Goal: Task Accomplishment & Management: Complete application form

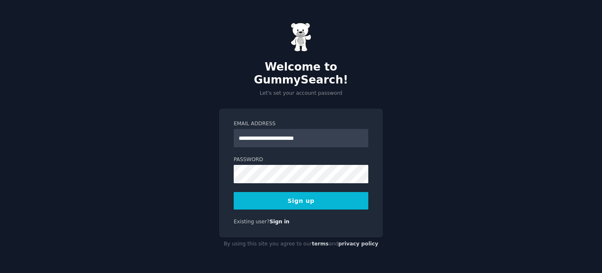
type input "**********"
click at [346, 156] on label "Password" at bounding box center [301, 160] width 135 height 8
click at [334, 192] on button "Sign up" at bounding box center [301, 201] width 135 height 18
type input "**********"
click at [276, 156] on label "Password" at bounding box center [301, 160] width 135 height 8
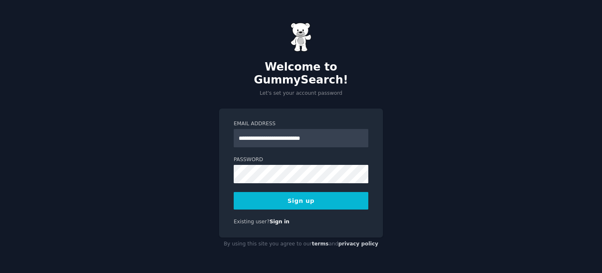
click at [280, 202] on button "Sign up" at bounding box center [301, 201] width 135 height 18
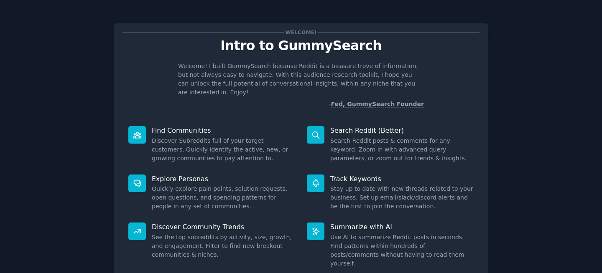
scroll to position [54, 0]
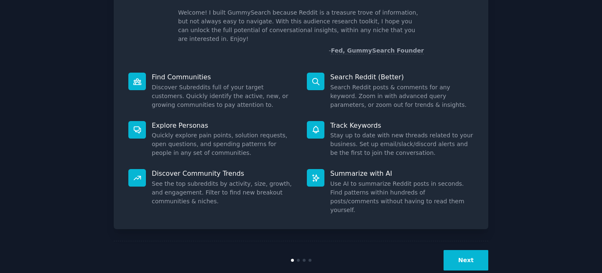
click at [468, 257] on div "Next" at bounding box center [301, 260] width 375 height 38
click at [467, 250] on button "Next" at bounding box center [466, 260] width 45 height 20
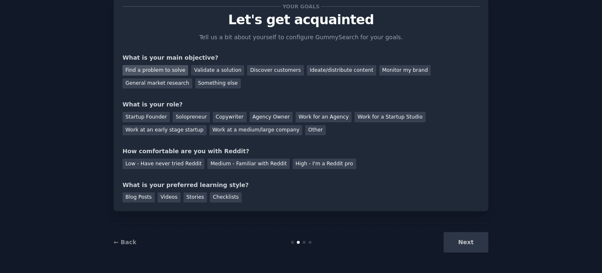
click at [168, 69] on div "Find a problem to solve" at bounding box center [156, 70] width 66 height 10
click at [266, 73] on div "Discover customers" at bounding box center [275, 70] width 56 height 10
click at [156, 74] on div "Find a problem to solve" at bounding box center [156, 70] width 66 height 10
click at [158, 84] on div "General market research" at bounding box center [158, 84] width 70 height 10
click at [305, 127] on div "Other" at bounding box center [315, 130] width 20 height 10
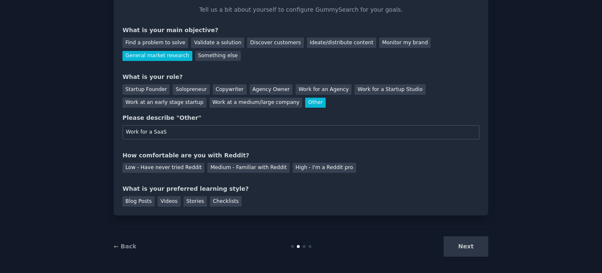
scroll to position [57, 0]
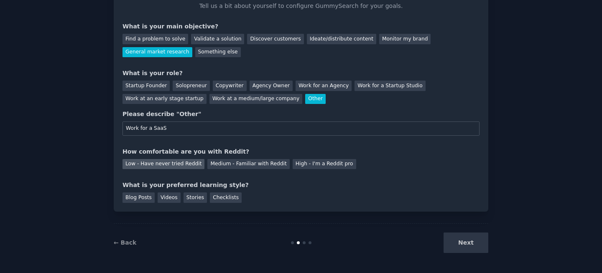
type input "Work for a SaaS"
click at [192, 168] on div "Low - Have never tried Reddit" at bounding box center [164, 164] width 82 height 10
click at [142, 201] on div "Blog Posts" at bounding box center [139, 198] width 32 height 10
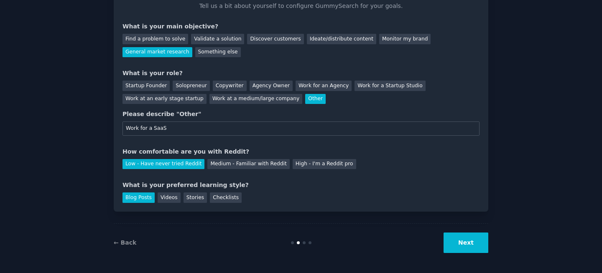
click at [452, 242] on button "Next" at bounding box center [466, 243] width 45 height 20
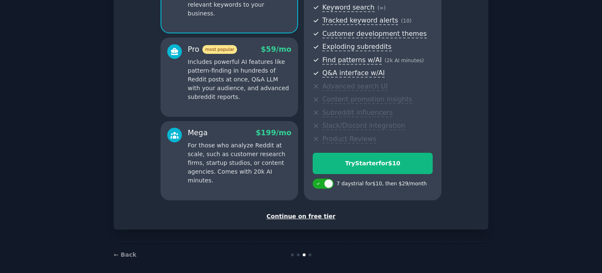
scroll to position [128, 0]
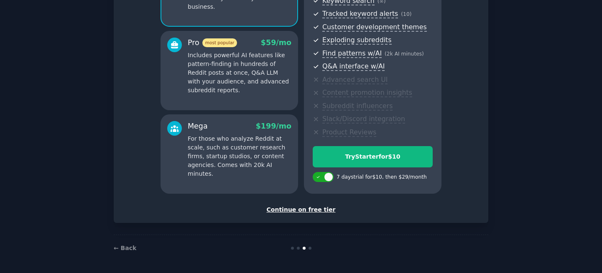
click at [314, 210] on div "Continue on free tier" at bounding box center [301, 210] width 357 height 9
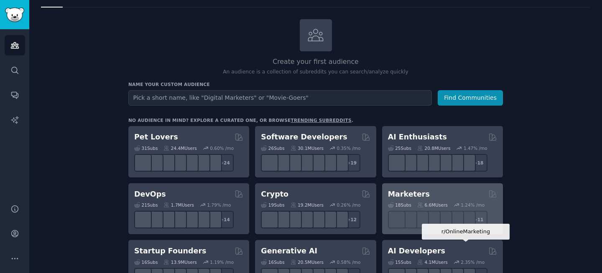
scroll to position [36, 0]
